Goal: Task Accomplishment & Management: Manage account settings

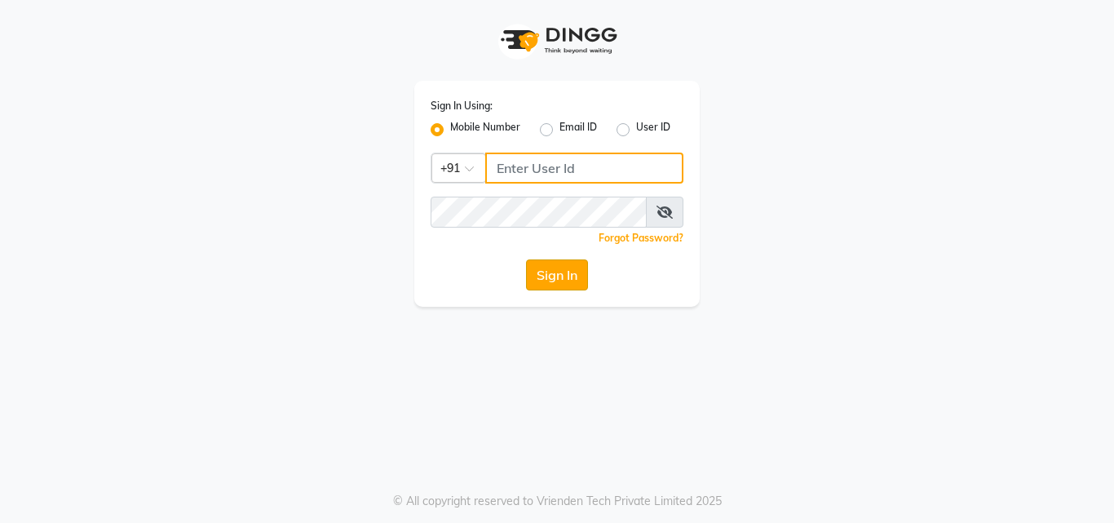
type input "7438832222"
click at [552, 277] on button "Sign In" at bounding box center [557, 274] width 62 height 31
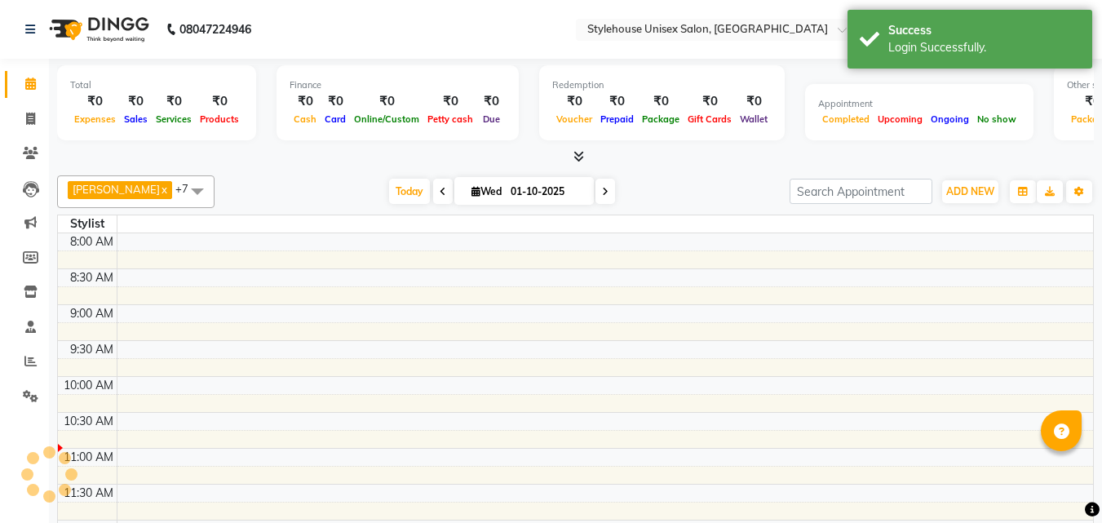
select select "en"
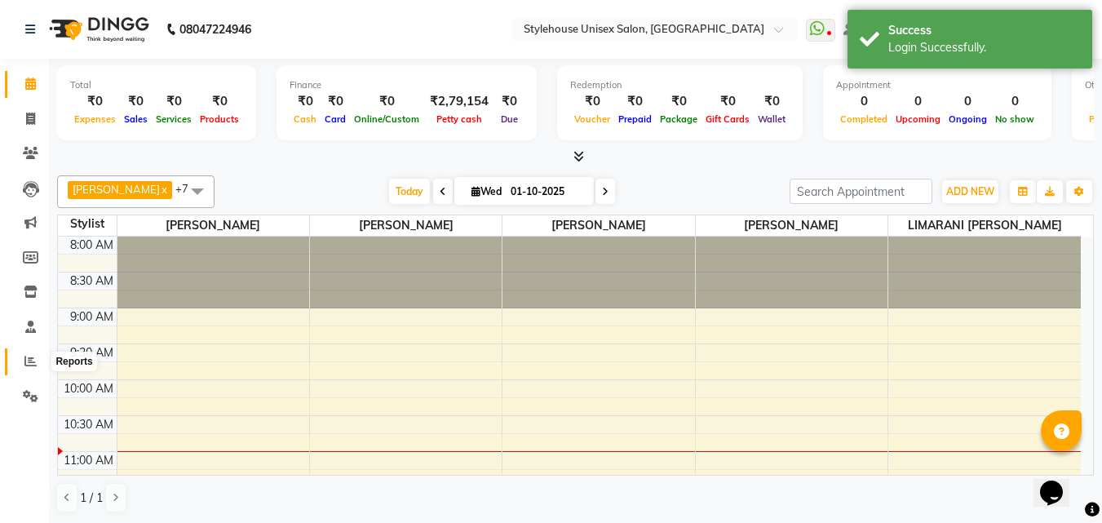
click at [26, 358] on icon at bounding box center [30, 361] width 12 height 12
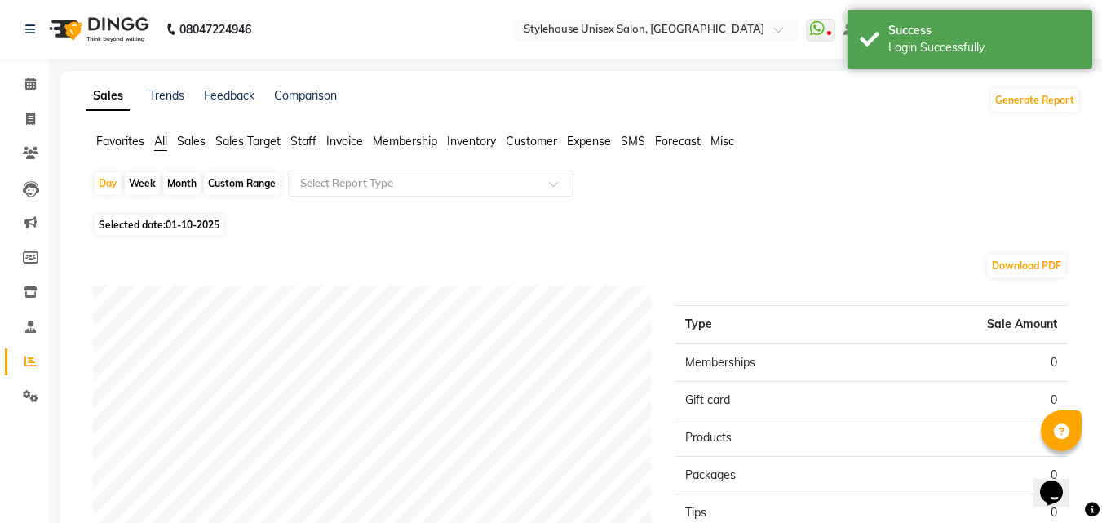
click at [304, 139] on span "Staff" at bounding box center [303, 141] width 26 height 15
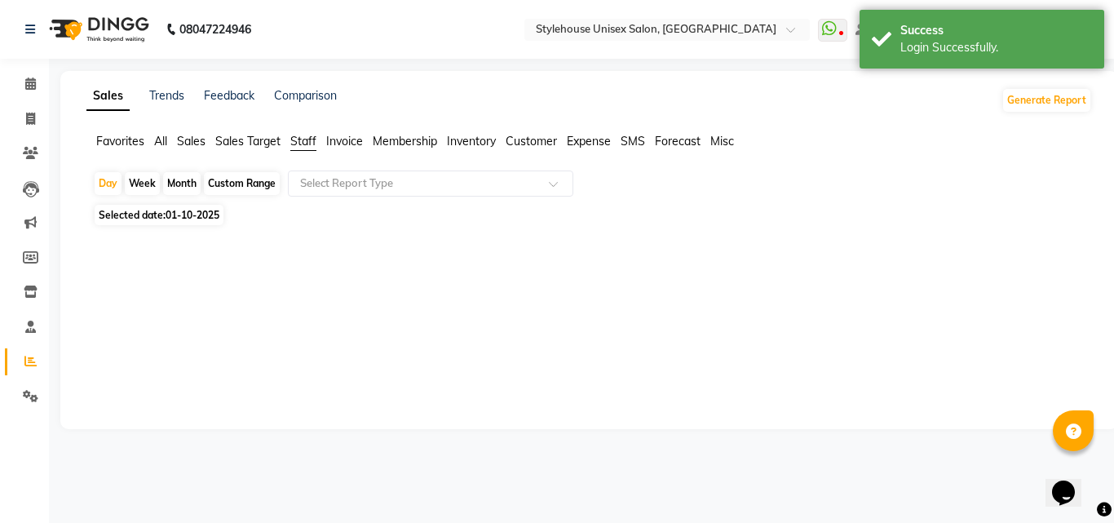
click at [182, 184] on div "Month" at bounding box center [182, 183] width 38 height 23
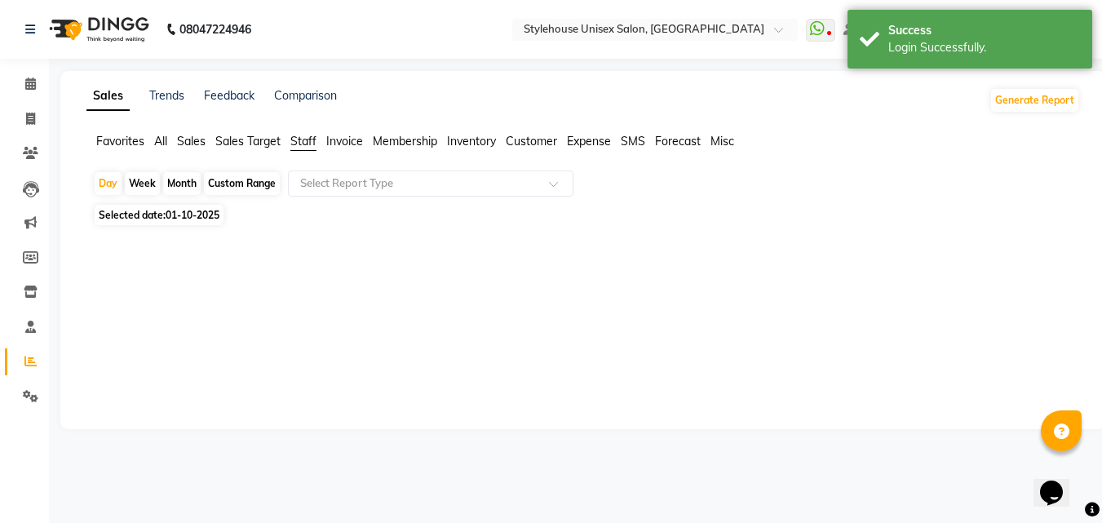
select select "10"
select select "2025"
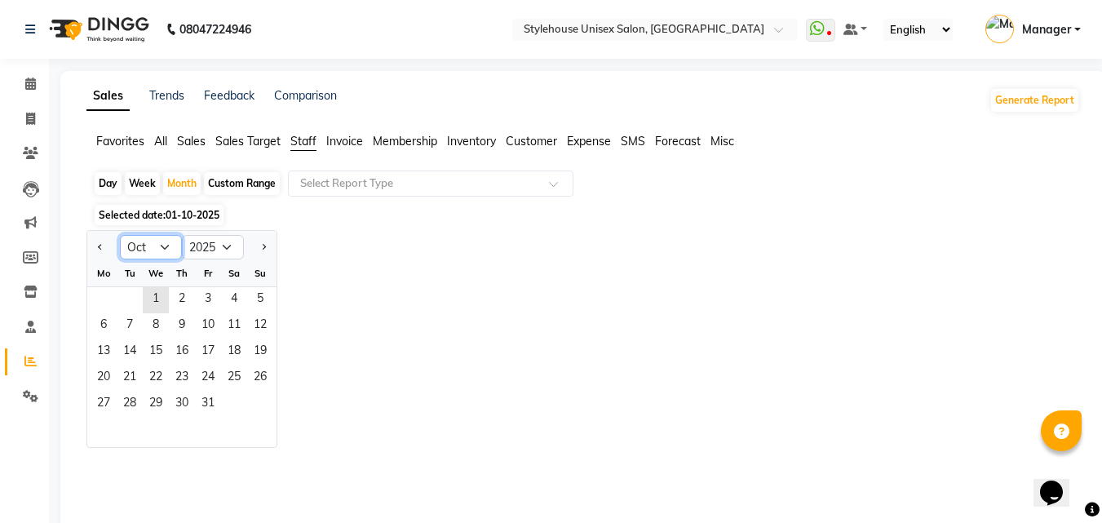
click at [158, 250] on select "Jan Feb Mar Apr May Jun [DATE] Aug Sep Oct Nov Dec" at bounding box center [151, 247] width 62 height 24
select select "9"
click at [120, 235] on select "Jan Feb Mar Apr May Jun [DATE] Aug Sep Oct Nov Dec" at bounding box center [151, 247] width 62 height 24
click at [104, 297] on span "1" at bounding box center [104, 300] width 26 height 26
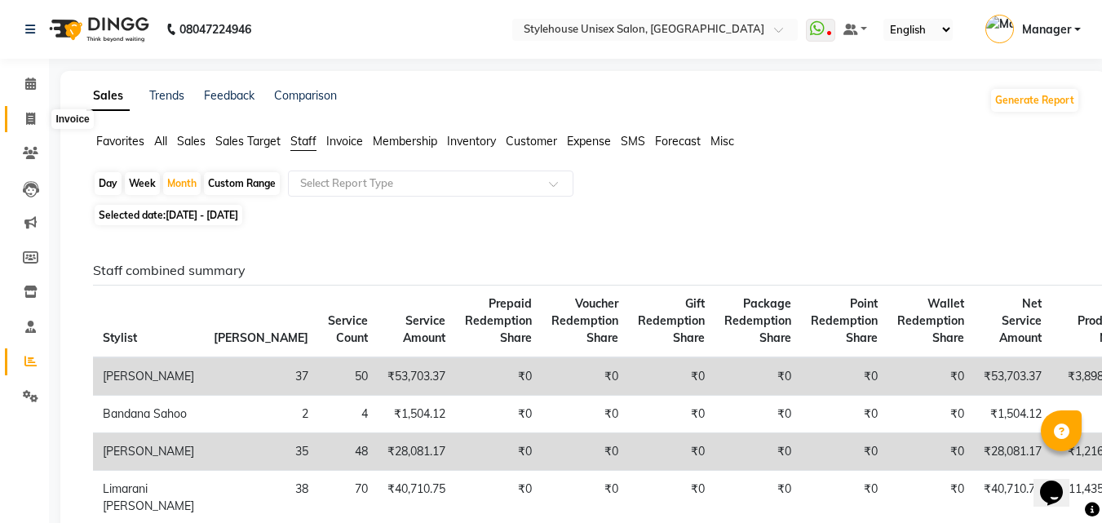
click at [28, 120] on icon at bounding box center [30, 119] width 9 height 12
select select "service"
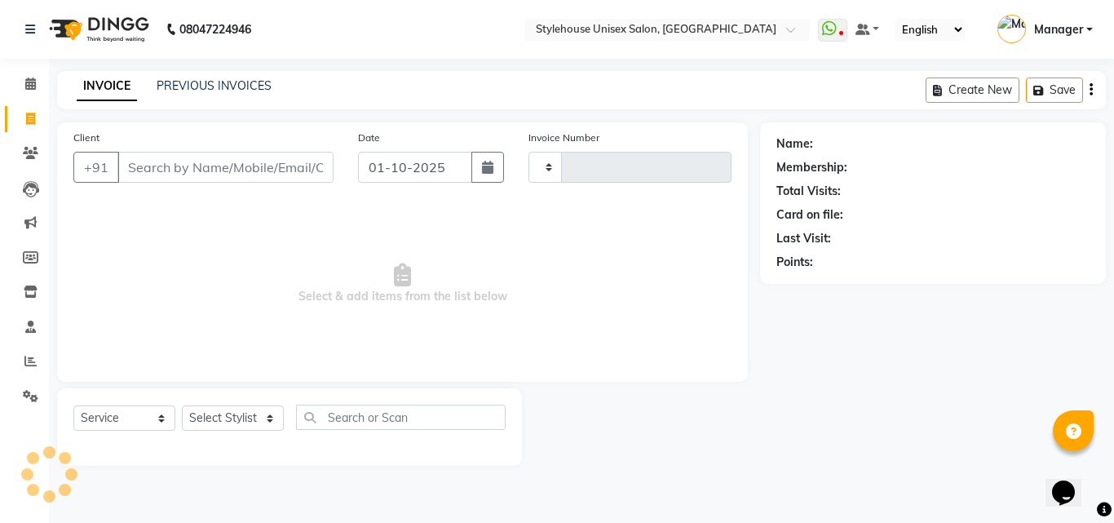
type input "1484"
select select "7906"
click at [202, 82] on link "PREVIOUS INVOICES" at bounding box center [214, 85] width 115 height 15
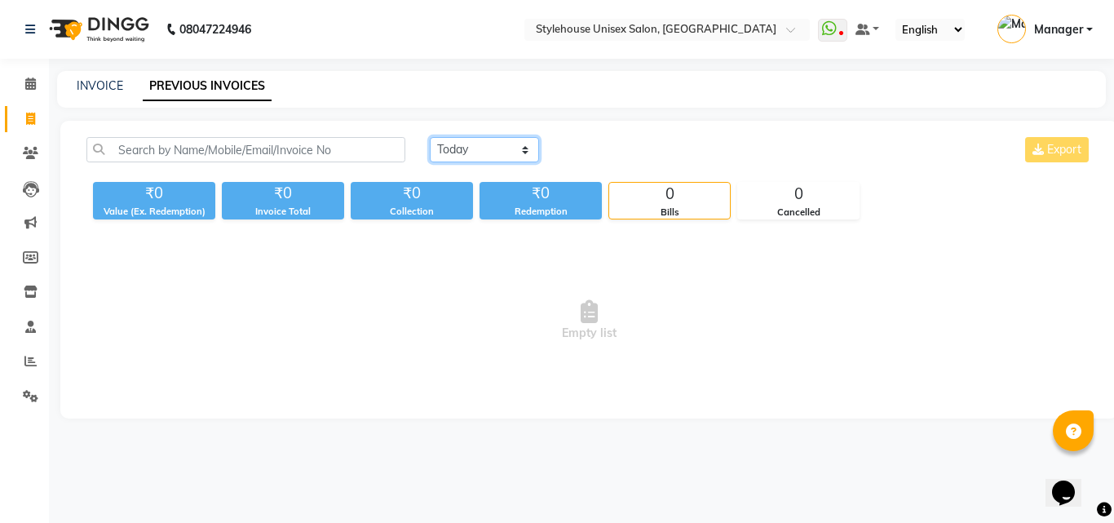
click at [462, 150] on select "[DATE] [DATE] Custom Range" at bounding box center [484, 149] width 109 height 25
select select "range"
click at [430, 137] on select "[DATE] [DATE] Custom Range" at bounding box center [484, 149] width 109 height 25
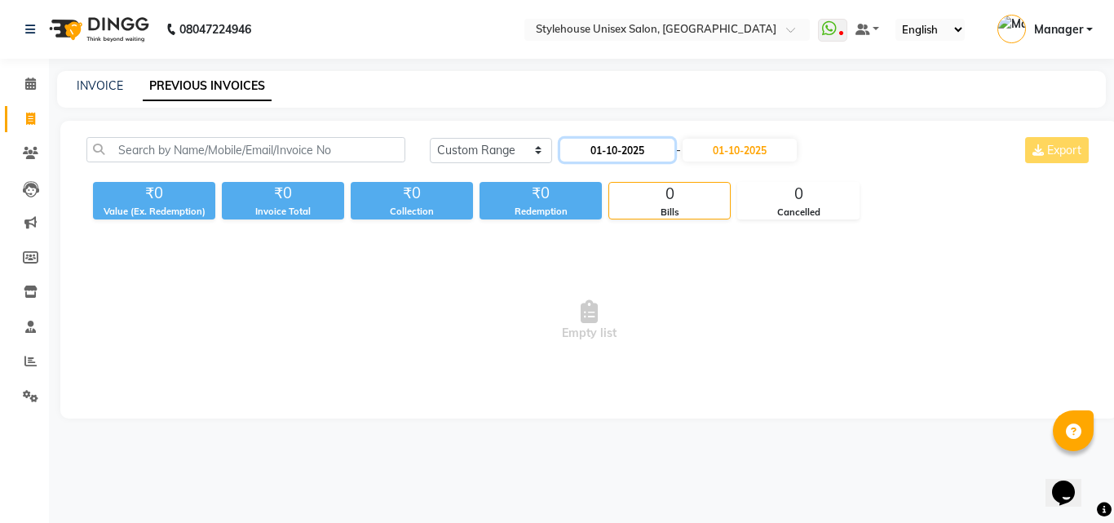
click at [610, 150] on input "01-10-2025" at bounding box center [617, 150] width 114 height 23
select select "10"
select select "2025"
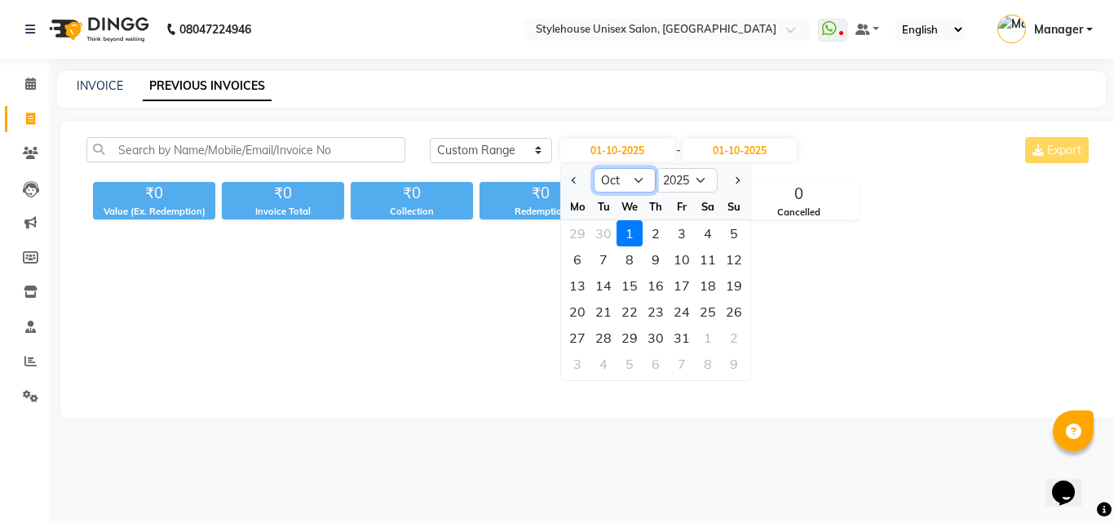
click at [635, 179] on select "Jan Feb Mar Apr May Jun [DATE] Aug Sep Oct Nov Dec" at bounding box center [625, 180] width 62 height 24
select select "9"
click at [594, 168] on select "Jan Feb Mar Apr May Jun [DATE] Aug Sep Oct Nov Dec" at bounding box center [625, 180] width 62 height 24
click at [582, 235] on div "1" at bounding box center [578, 233] width 26 height 26
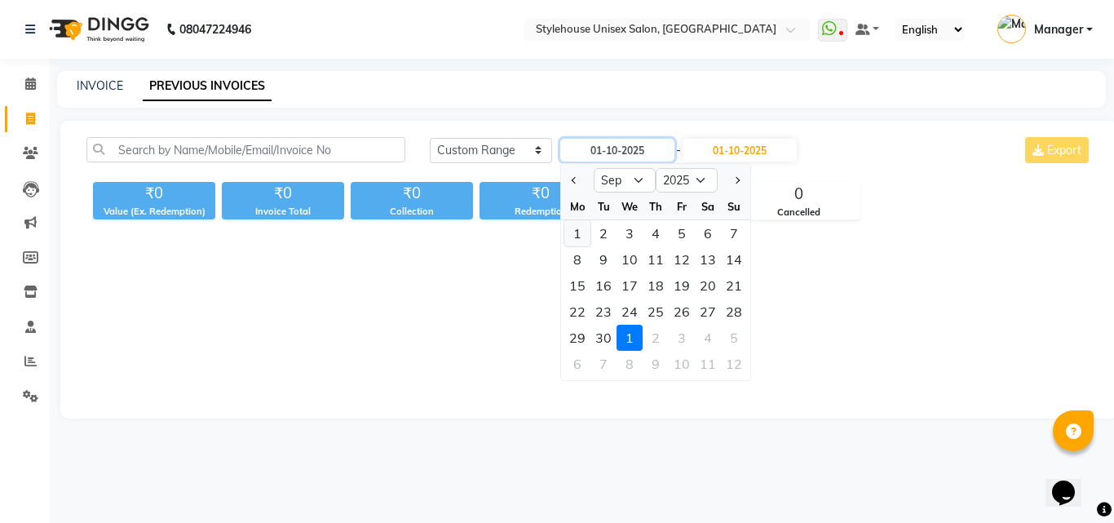
type input "01-09-2025"
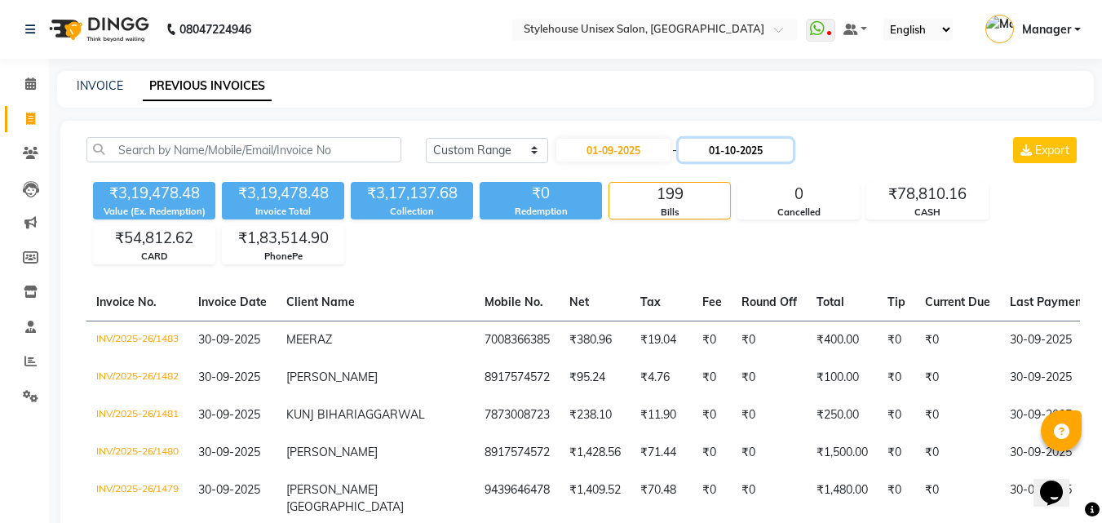
click at [733, 149] on input "01-10-2025" at bounding box center [736, 150] width 114 height 23
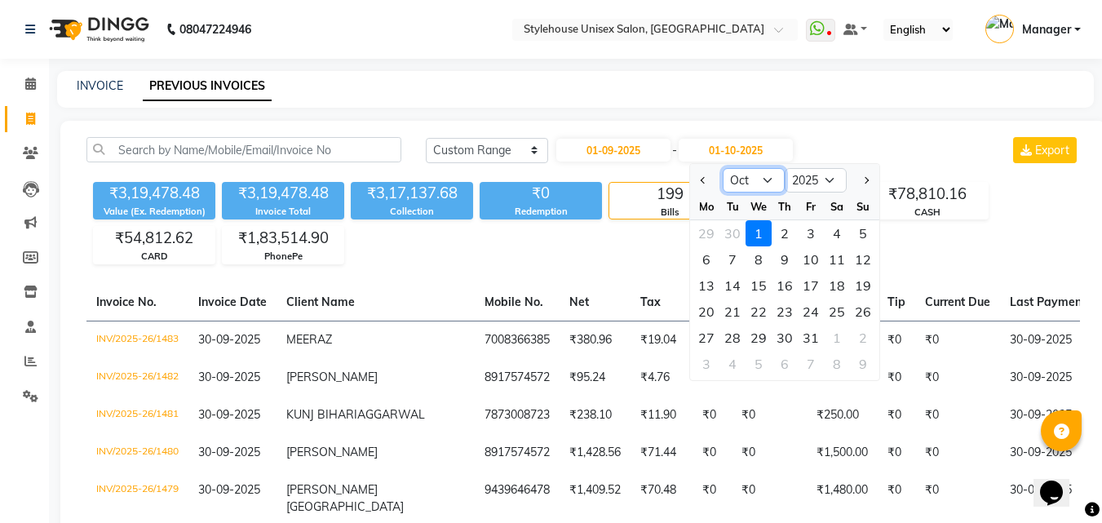
click at [748, 179] on select "Sep Oct Nov Dec" at bounding box center [754, 180] width 62 height 24
select select "9"
click at [723, 168] on select "Sep Oct Nov Dec" at bounding box center [754, 180] width 62 height 24
click at [731, 340] on div "30" at bounding box center [733, 338] width 26 height 26
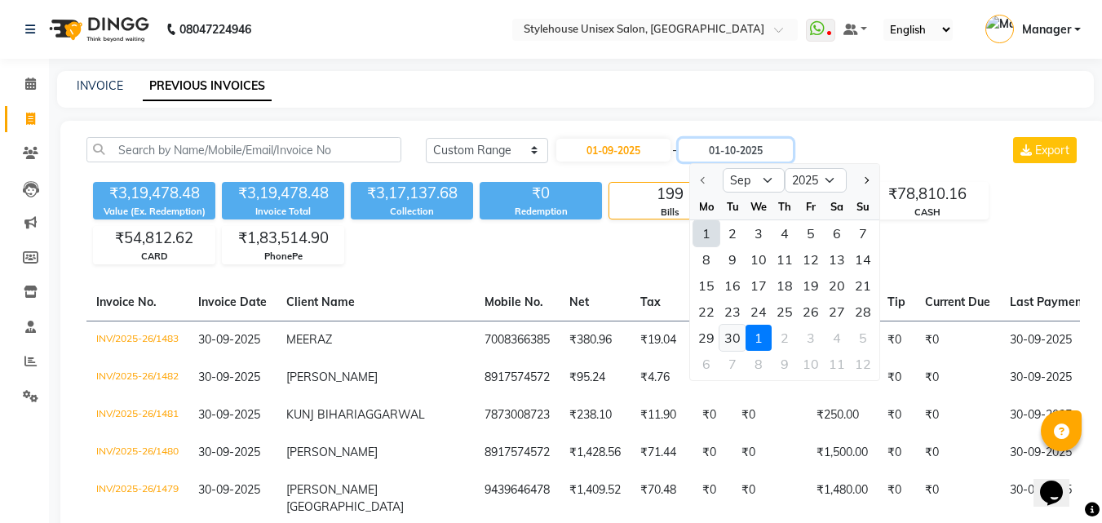
type input "30-09-2025"
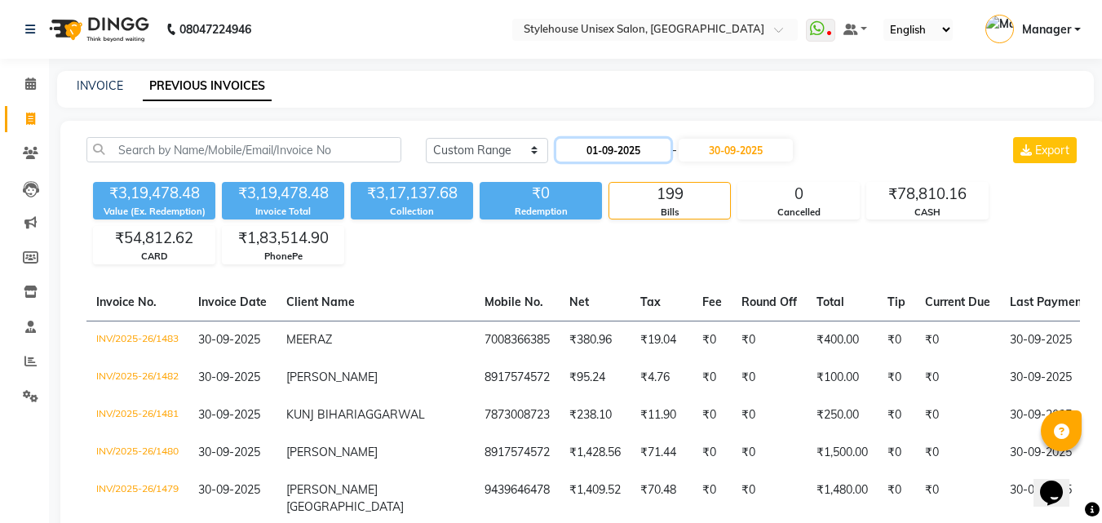
click at [609, 145] on input "01-09-2025" at bounding box center [613, 150] width 114 height 23
select select "9"
select select "2025"
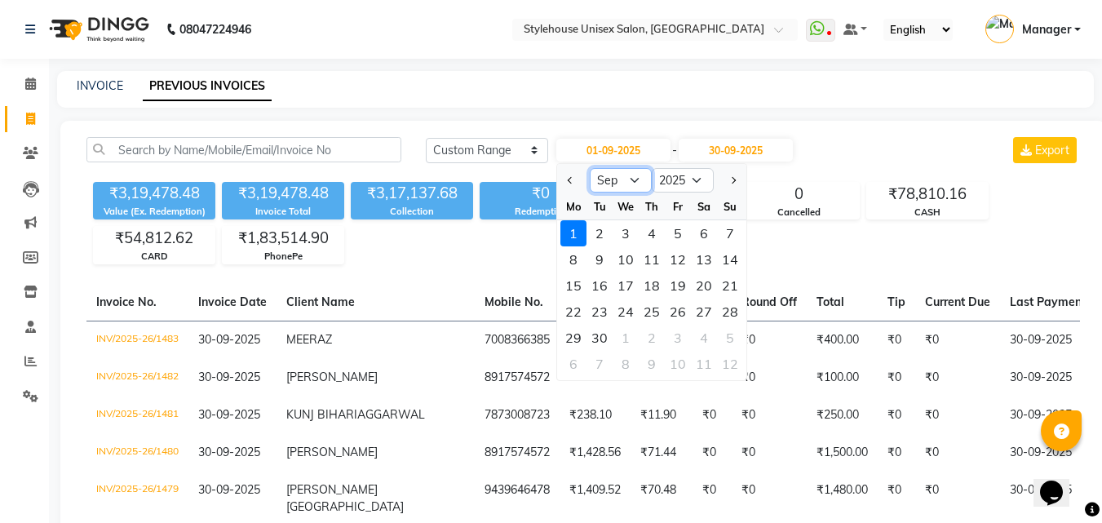
click at [631, 183] on select "Jan Feb Mar Apr May Jun [DATE] Aug Sep Oct Nov Dec" at bounding box center [621, 180] width 62 height 24
select select "8"
click at [590, 168] on select "Jan Feb Mar Apr May Jun [DATE] Aug Sep Oct Nov Dec" at bounding box center [621, 180] width 62 height 24
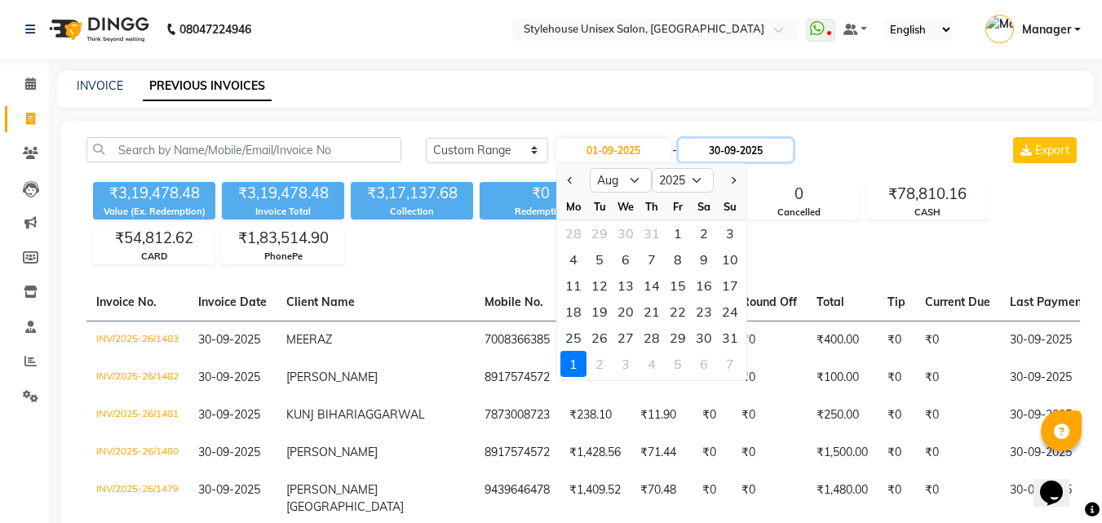
click at [728, 150] on input "30-09-2025" at bounding box center [736, 150] width 114 height 23
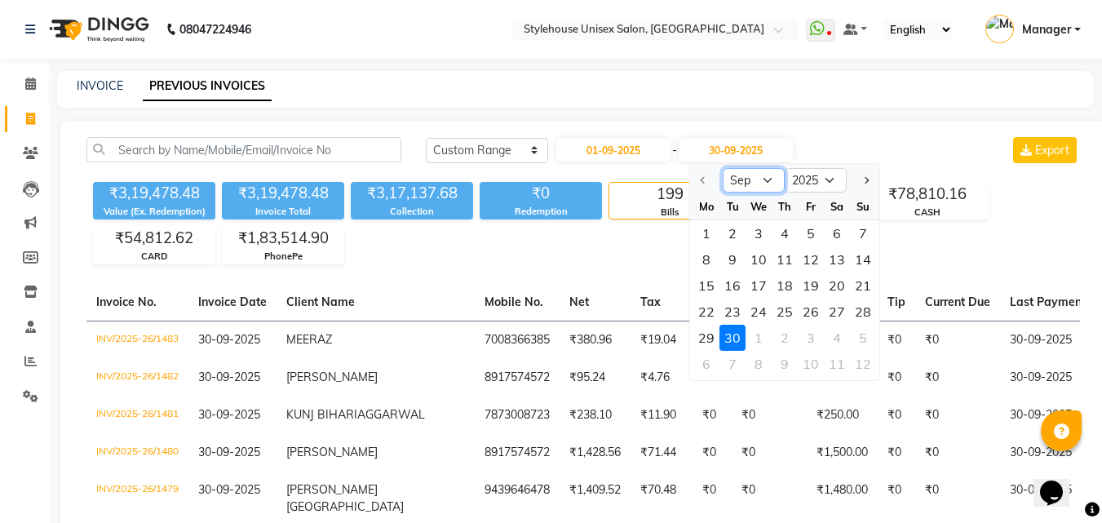
click at [751, 180] on select "Sep Oct Nov Dec" at bounding box center [754, 180] width 62 height 24
click at [631, 157] on input "01-09-2025" at bounding box center [613, 150] width 114 height 23
select select "9"
select select "2025"
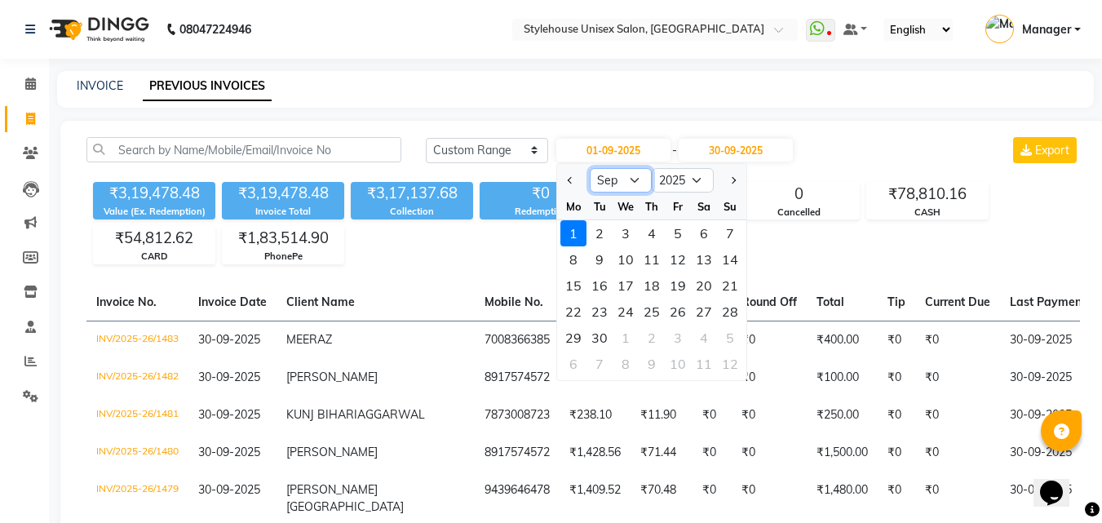
click at [633, 184] on select "Jan Feb Mar Apr May Jun [DATE] Aug Sep Oct Nov Dec" at bounding box center [621, 180] width 62 height 24
select select "8"
click at [590, 168] on select "Jan Feb Mar Apr May Jun [DATE] Aug Sep Oct Nov Dec" at bounding box center [621, 180] width 62 height 24
click at [676, 233] on div "1" at bounding box center [678, 233] width 26 height 26
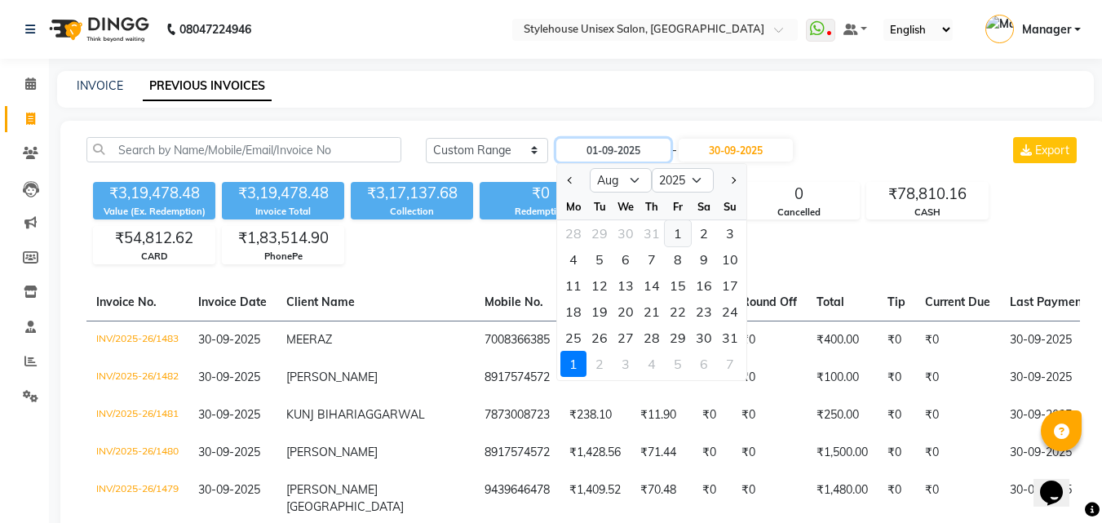
type input "[DATE]"
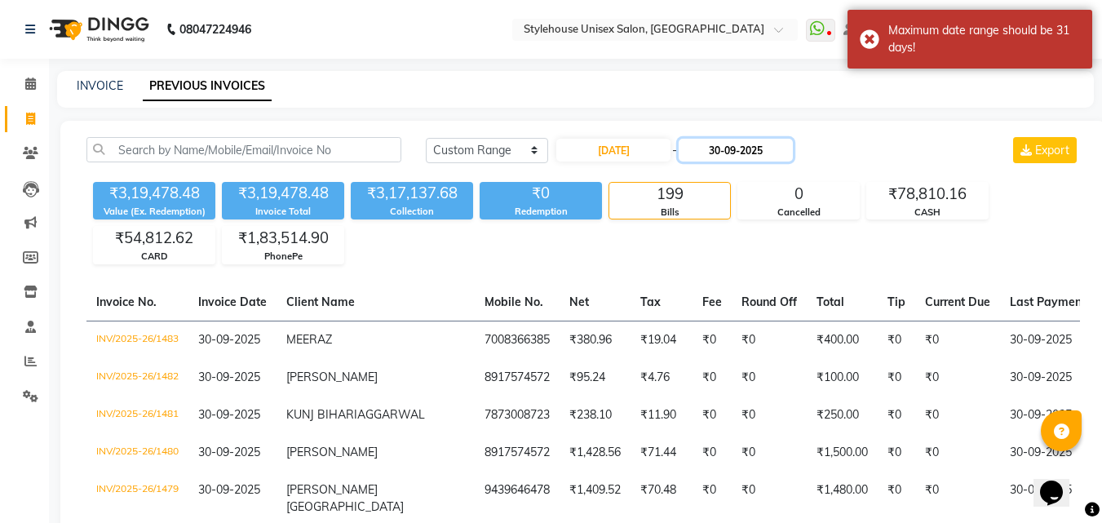
click at [724, 150] on input "30-09-2025" at bounding box center [736, 150] width 114 height 23
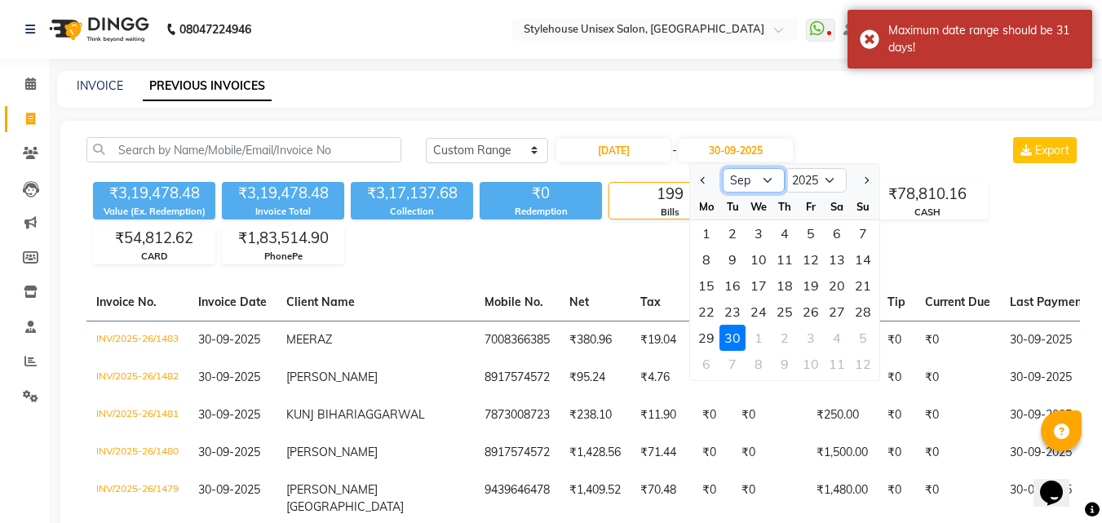
click at [768, 179] on select "Aug Sep Oct Nov Dec" at bounding box center [754, 180] width 62 height 24
select select "8"
click at [723, 168] on select "Aug Sep Oct Nov Dec" at bounding box center [754, 180] width 62 height 24
click at [864, 339] on div "31" at bounding box center [863, 338] width 26 height 26
type input "[DATE]"
